Goal: Information Seeking & Learning: Learn about a topic

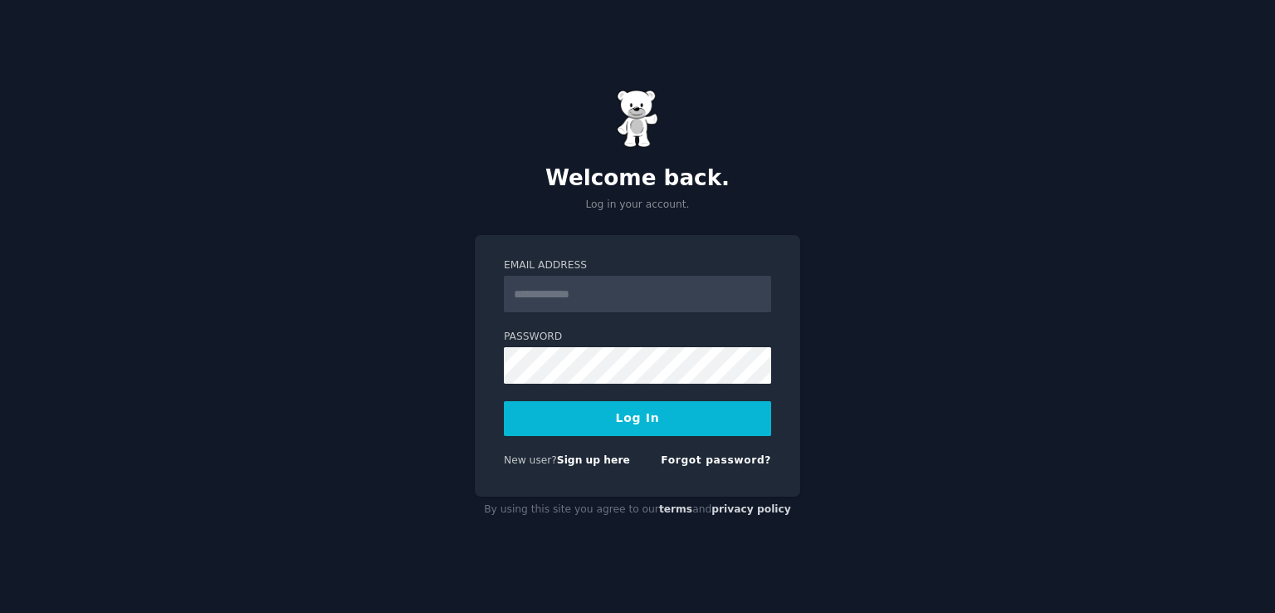
click at [627, 286] on input "Email Address" at bounding box center [637, 294] width 267 height 37
type input "**********"
click at [504, 401] on button "Log In" at bounding box center [637, 418] width 267 height 35
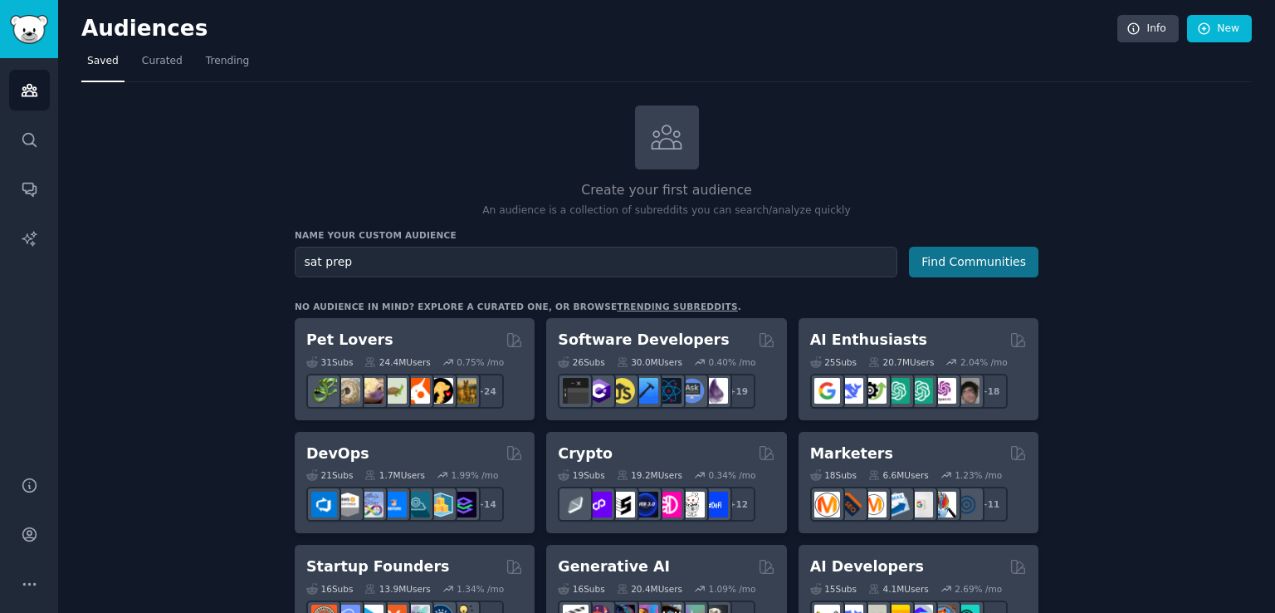
type input "sat prep"
click at [967, 264] on button "Find Communities" at bounding box center [974, 262] width 130 height 31
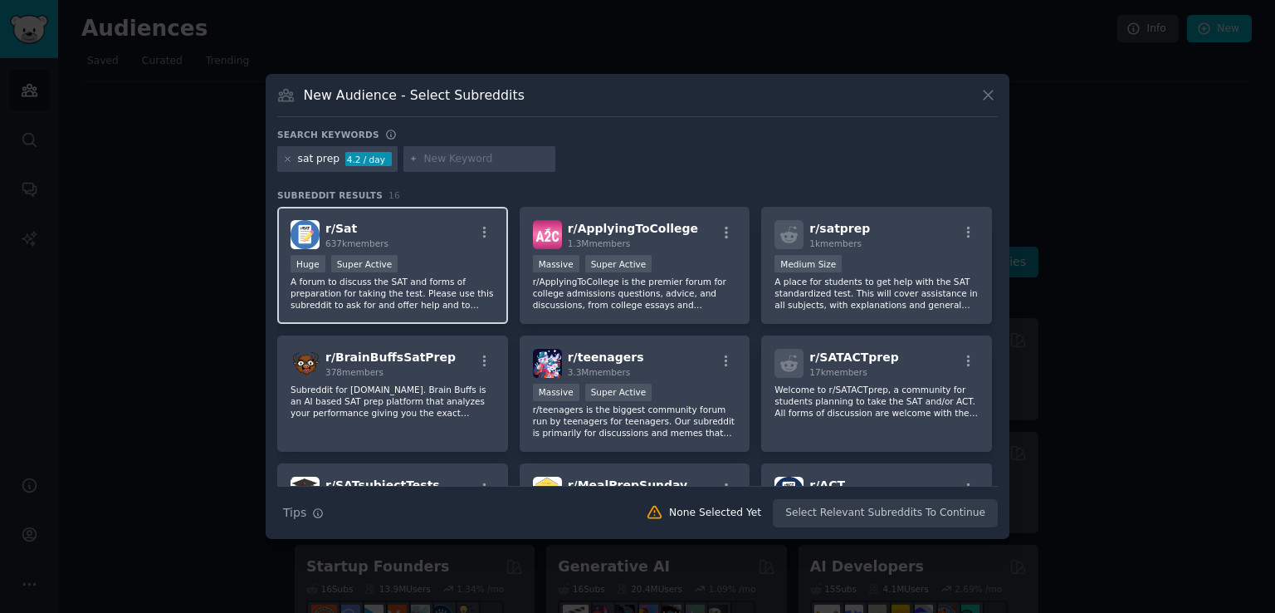
click at [345, 231] on span "r/ Sat" at bounding box center [341, 228] width 32 height 13
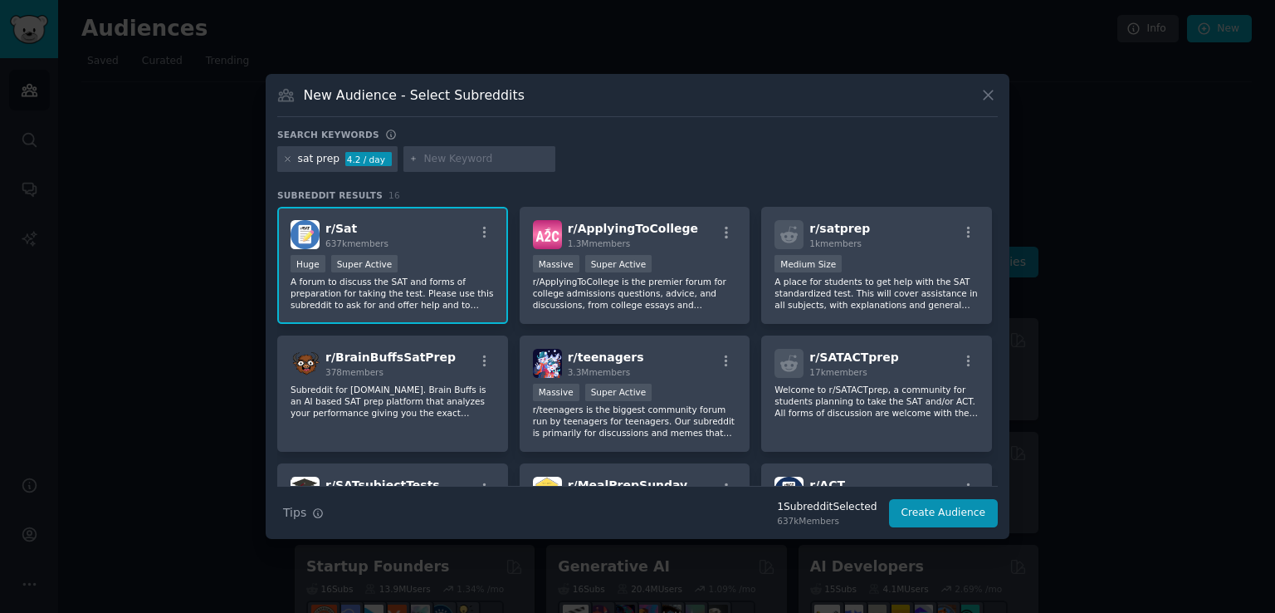
click at [409, 285] on p "A forum to discuss the SAT and forms of preparation for taking the test. Please…" at bounding box center [393, 293] width 204 height 35
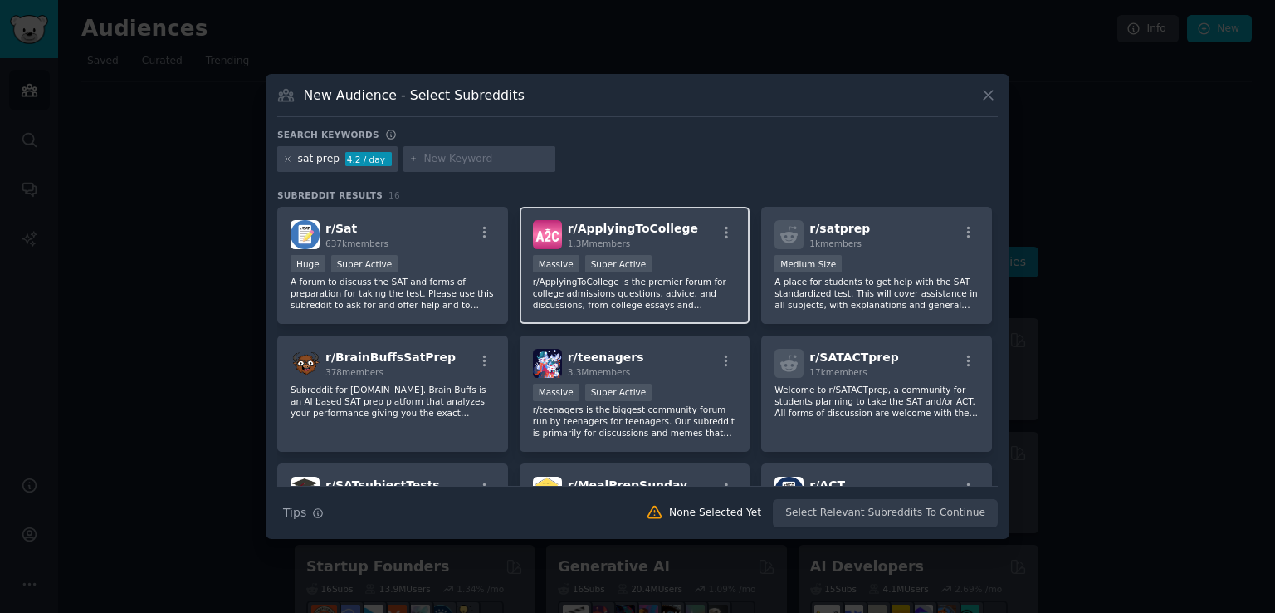
click at [639, 262] on div ">= 95th percentile for submissions / day Massive Super Active" at bounding box center [635, 265] width 204 height 21
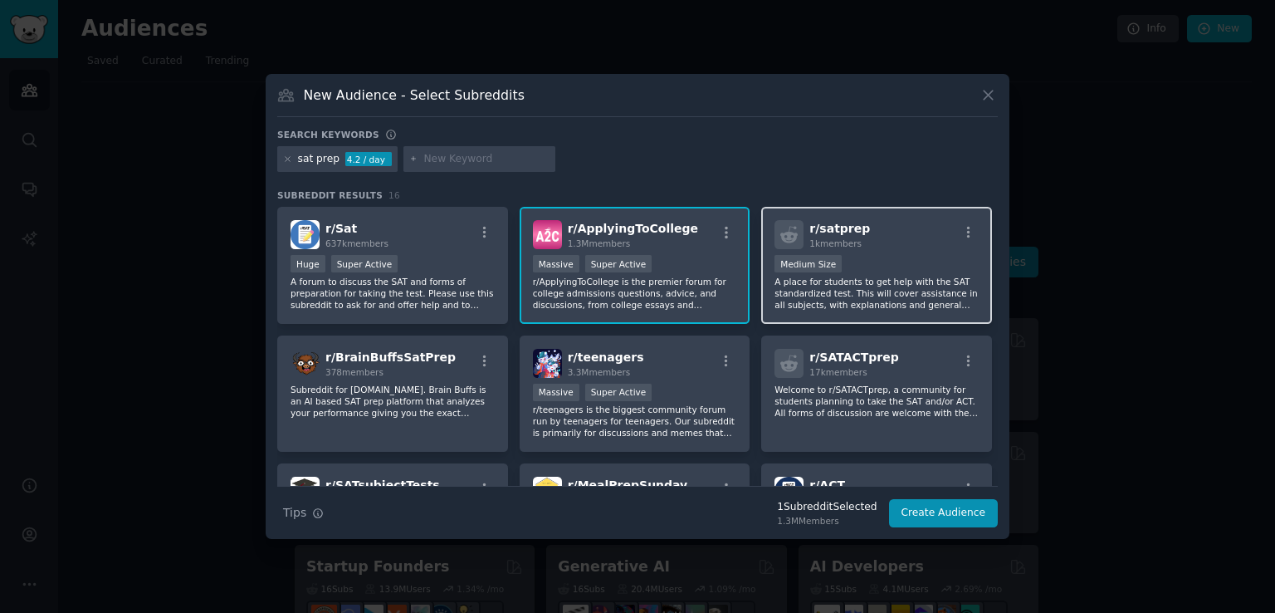
click at [821, 276] on p "A place for students to get help with the SAT standardized test. This will cove…" at bounding box center [877, 293] width 204 height 35
click at [987, 84] on div "New Audience - Select Subreddits Search keywords sat prep 4.2 / day Subreddit R…" at bounding box center [638, 307] width 744 height 466
click at [989, 91] on icon at bounding box center [988, 94] width 17 height 17
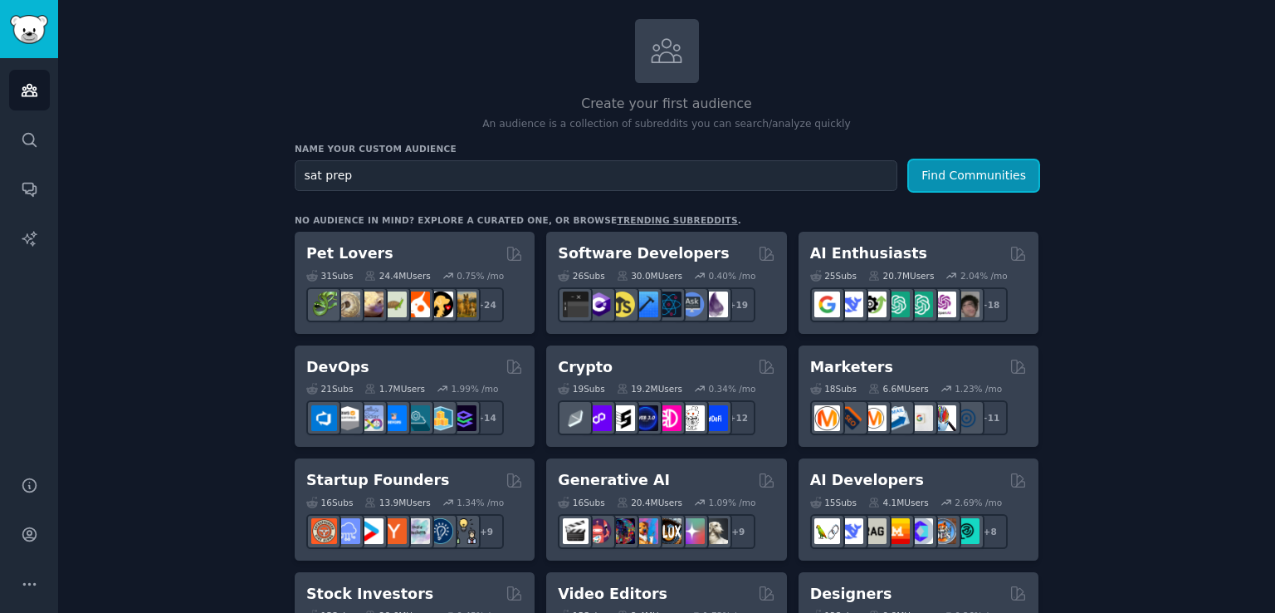
scroll to position [166, 0]
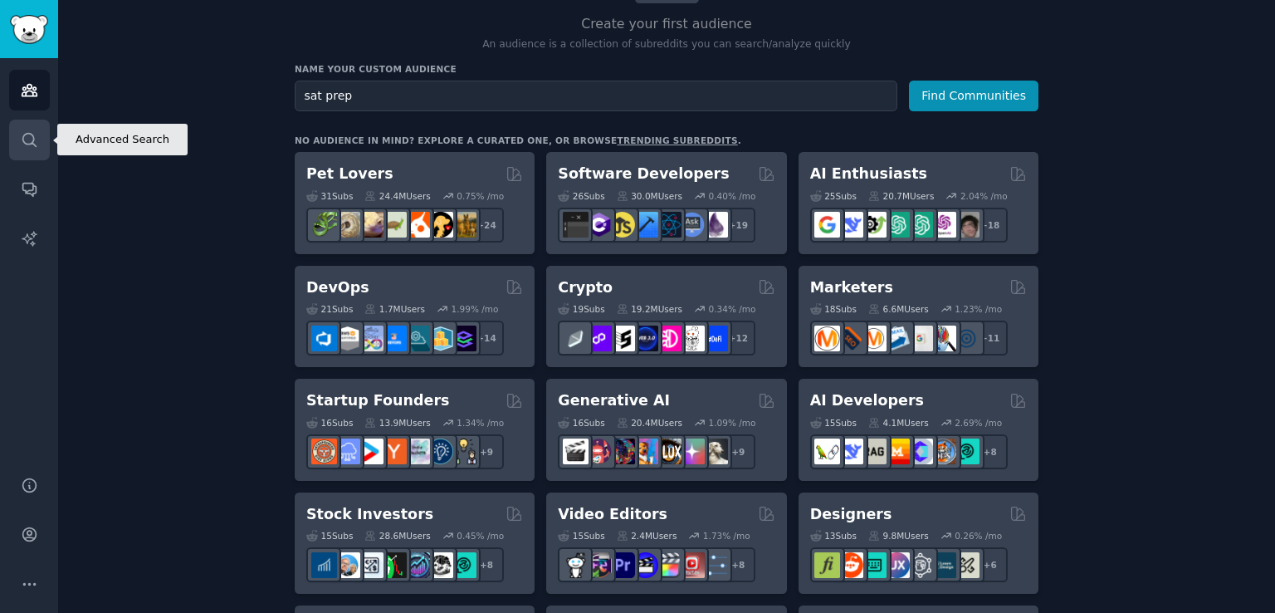
click at [31, 134] on icon "Sidebar" at bounding box center [28, 139] width 13 height 13
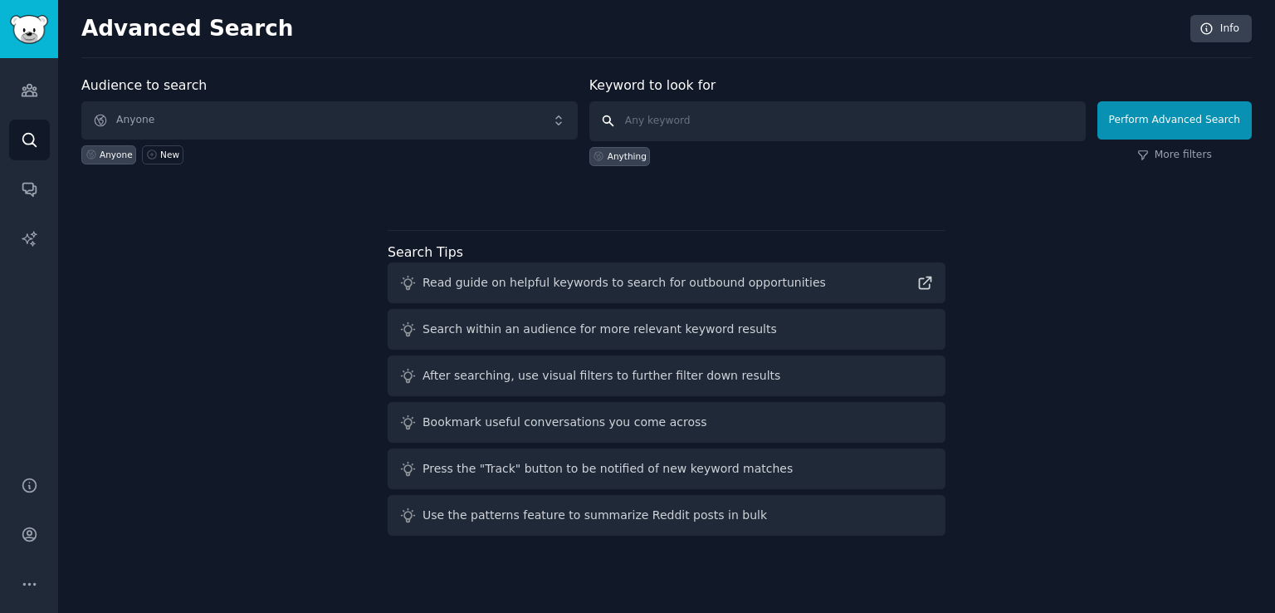
click at [667, 114] on input "text" at bounding box center [838, 121] width 497 height 40
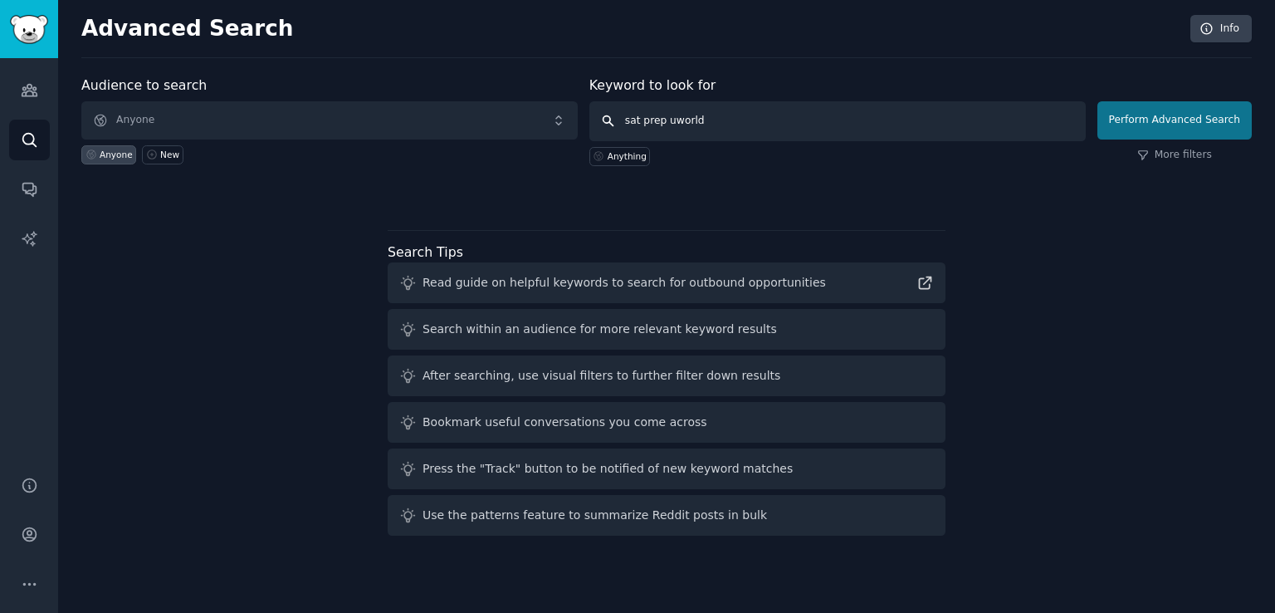
type input "sat prep uworld"
click at [1162, 115] on button "Perform Advanced Search" at bounding box center [1175, 120] width 154 height 38
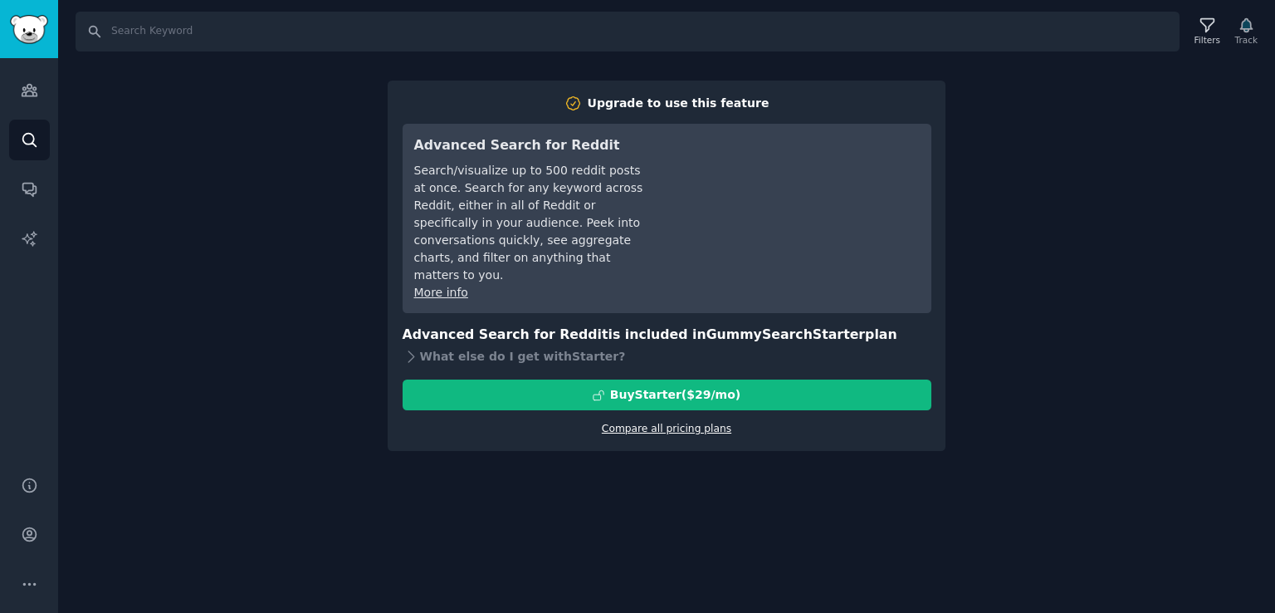
click at [674, 423] on link "Compare all pricing plans" at bounding box center [667, 429] width 130 height 12
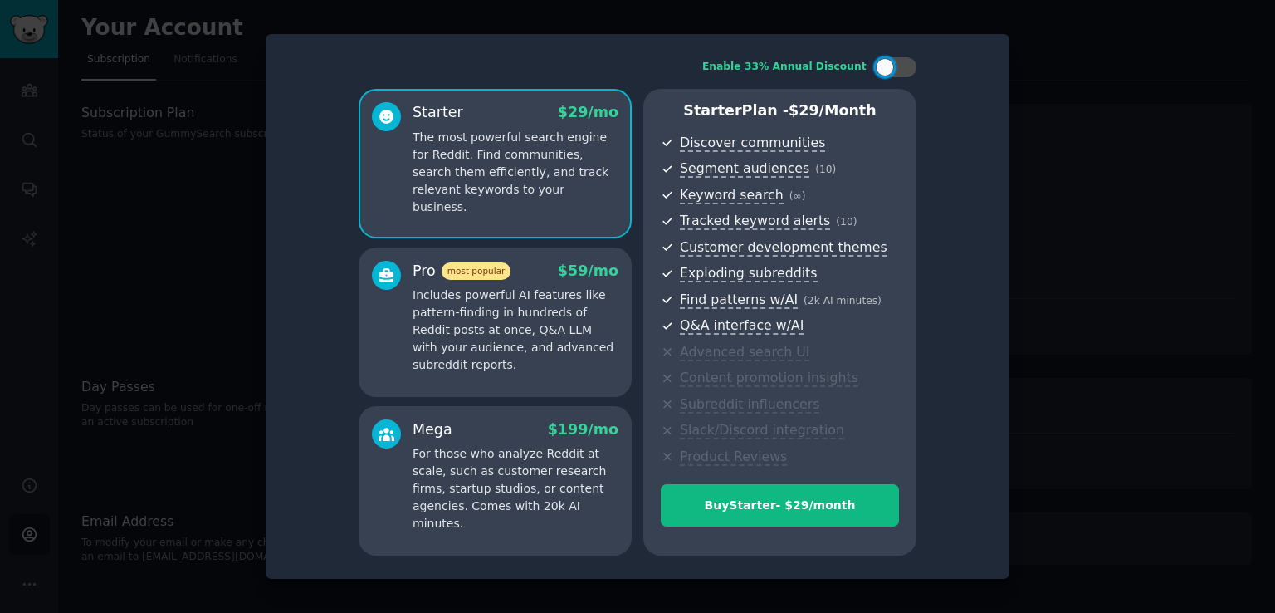
click at [1085, 220] on div at bounding box center [637, 306] width 1275 height 613
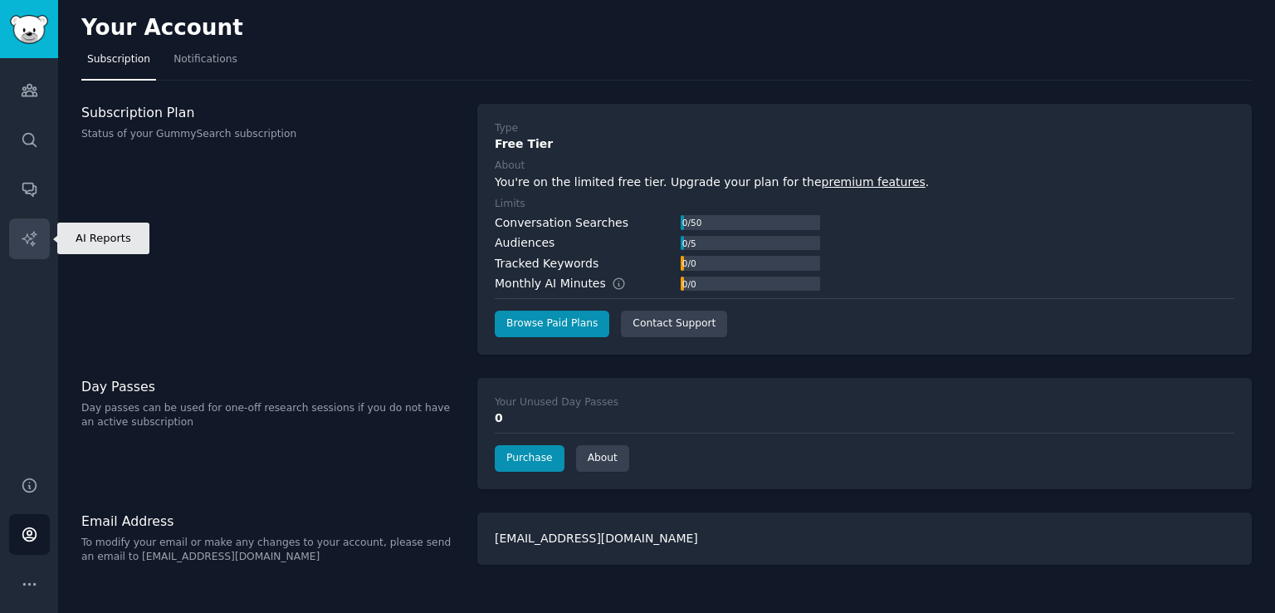
click at [33, 236] on icon "Sidebar" at bounding box center [29, 238] width 14 height 14
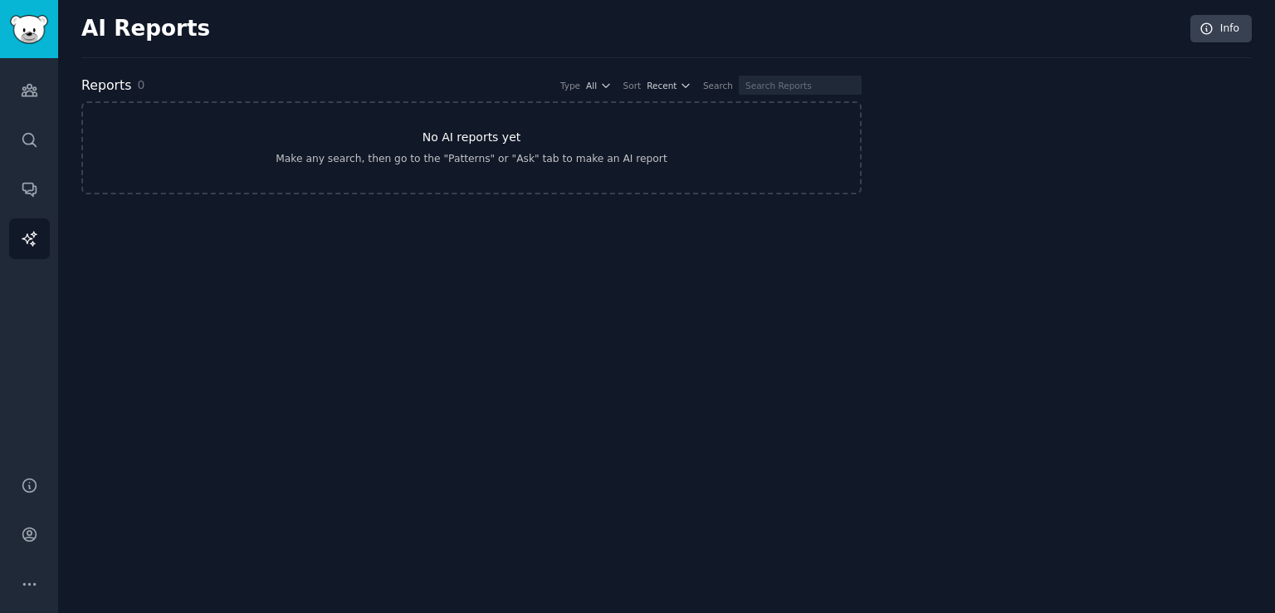
click at [482, 144] on h3 "No AI reports yet" at bounding box center [472, 137] width 99 height 17
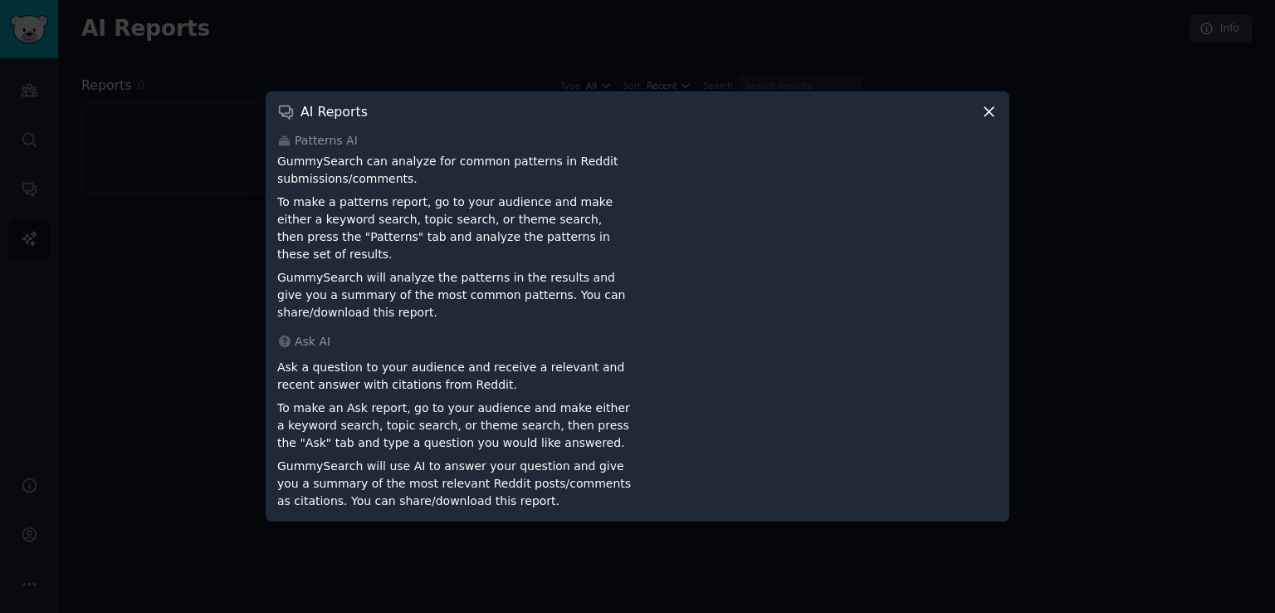
click at [986, 120] on icon at bounding box center [989, 111] width 17 height 17
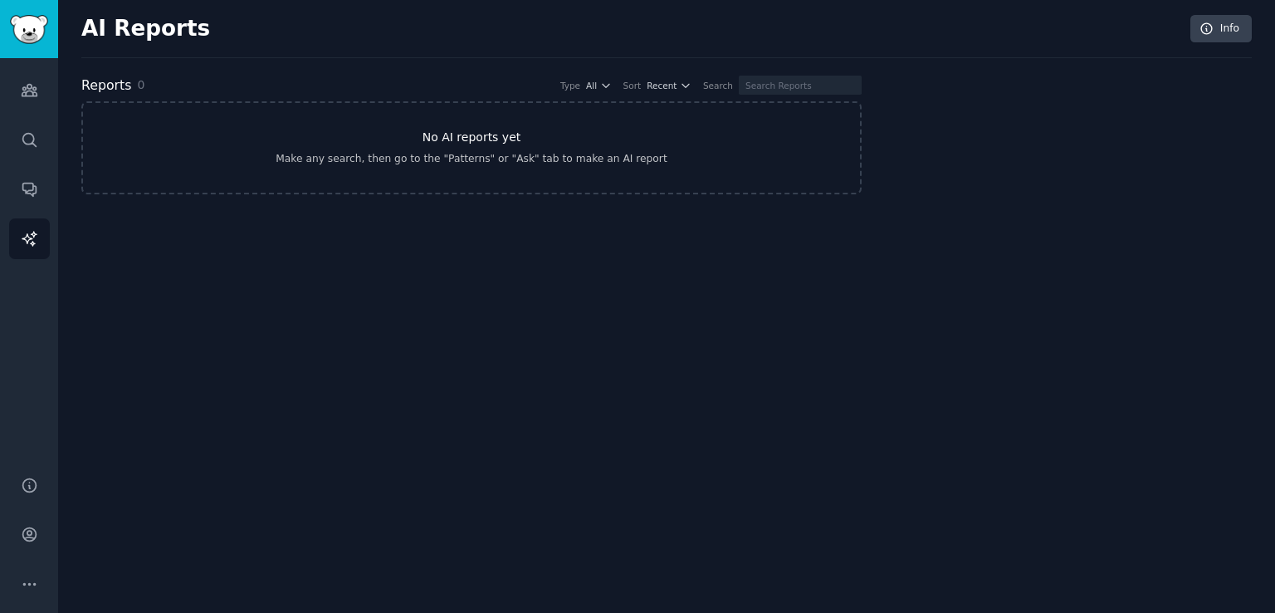
click at [515, 142] on h3 "No AI reports yet" at bounding box center [472, 137] width 99 height 17
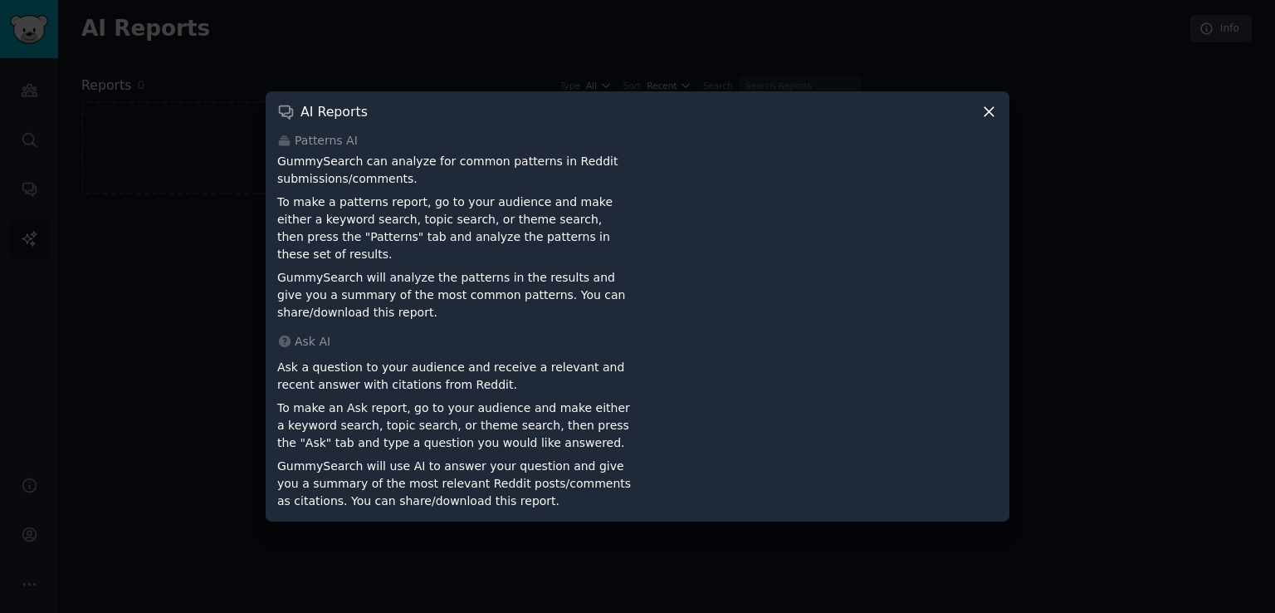
click at [993, 117] on icon at bounding box center [989, 111] width 17 height 17
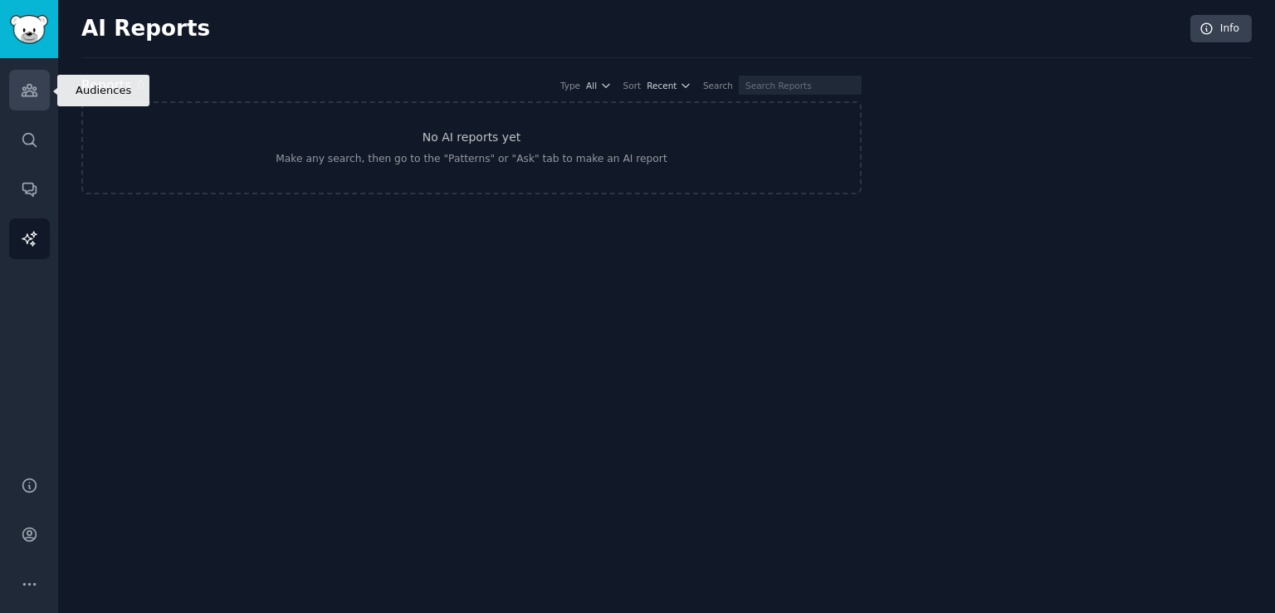
click at [36, 91] on icon "Sidebar" at bounding box center [29, 89] width 17 height 17
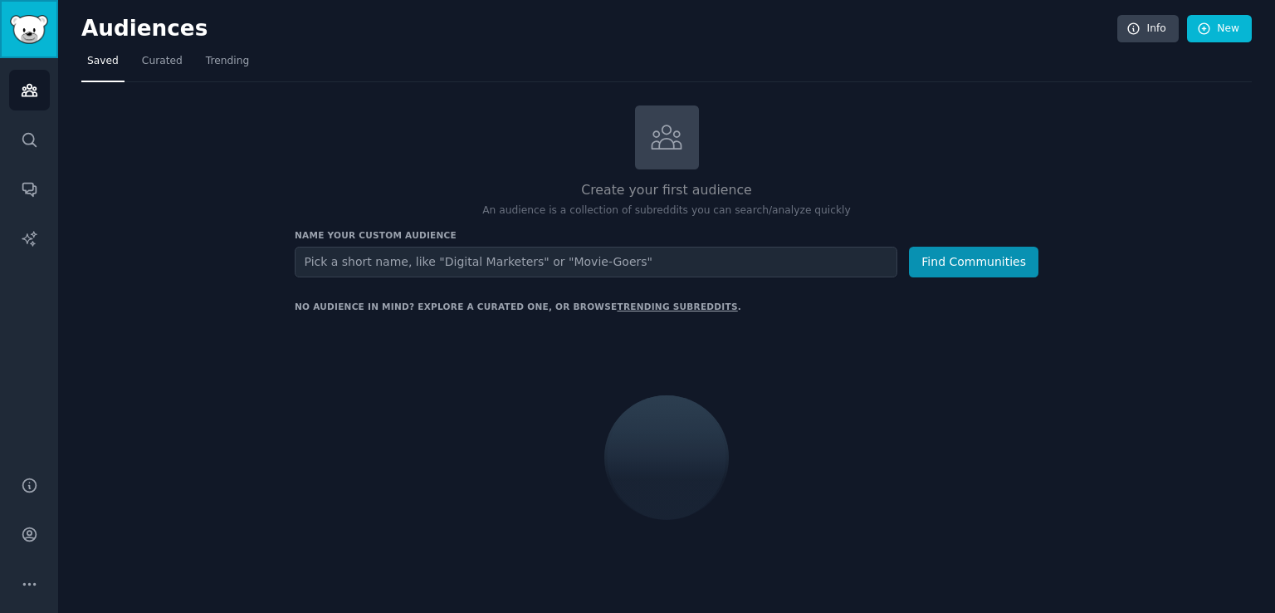
click at [27, 30] on img "Sidebar" at bounding box center [29, 29] width 38 height 29
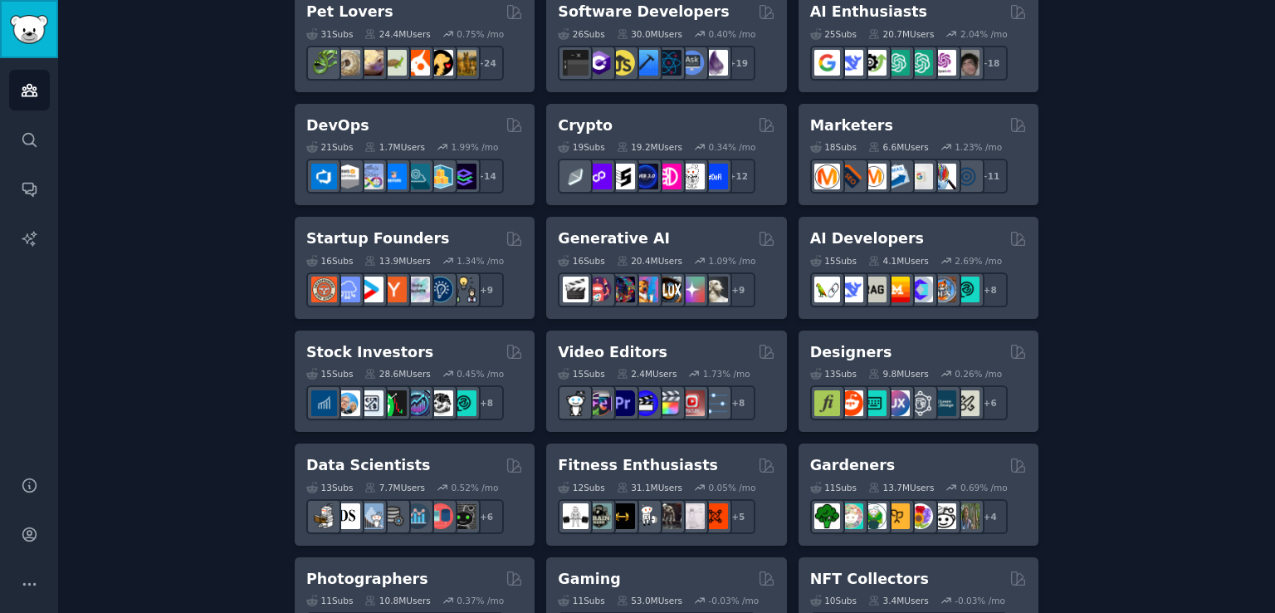
scroll to position [83, 0]
